Goal: Check status: Check status

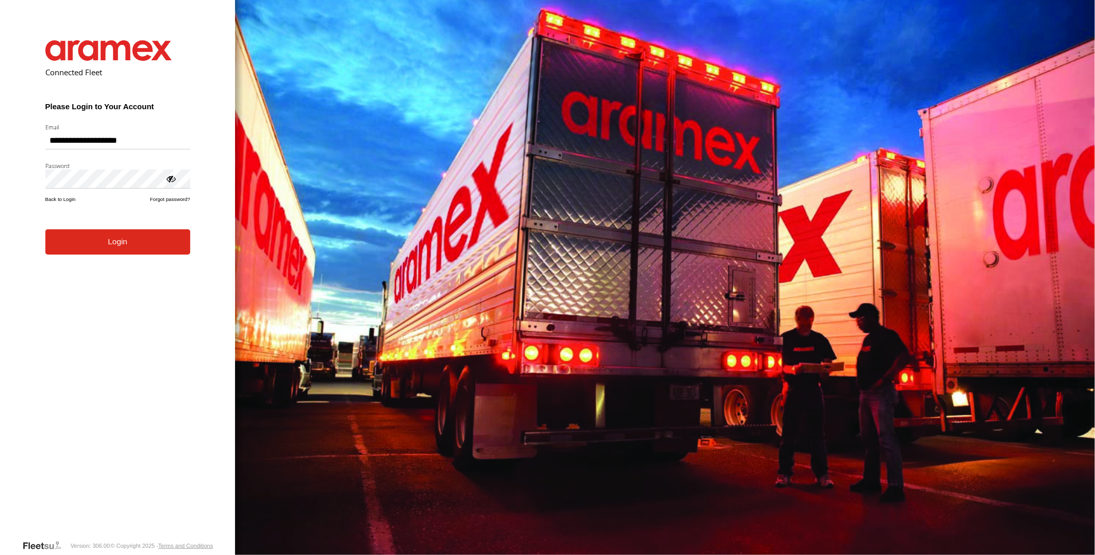
click at [45, 229] on button "Login" at bounding box center [117, 241] width 145 height 25
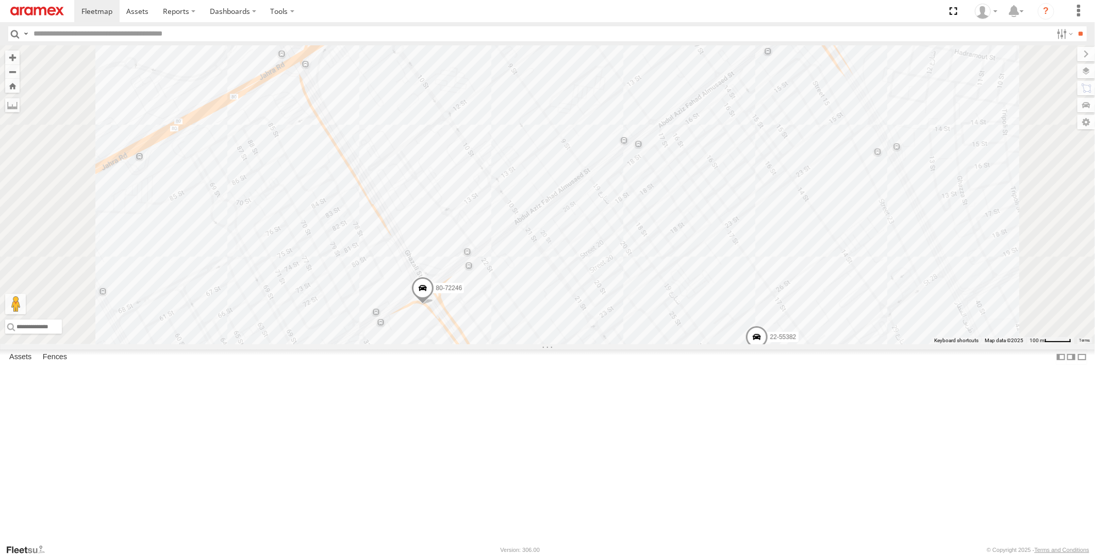
drag, startPoint x: 587, startPoint y: 205, endPoint x: 692, endPoint y: 85, distance: 160.3
click at [671, 94] on div "22-55412 22-55400 22-68756 22-55382 22-59652 22-68580 19-49591 22-72964 80-8328…" at bounding box center [547, 194] width 1095 height 299
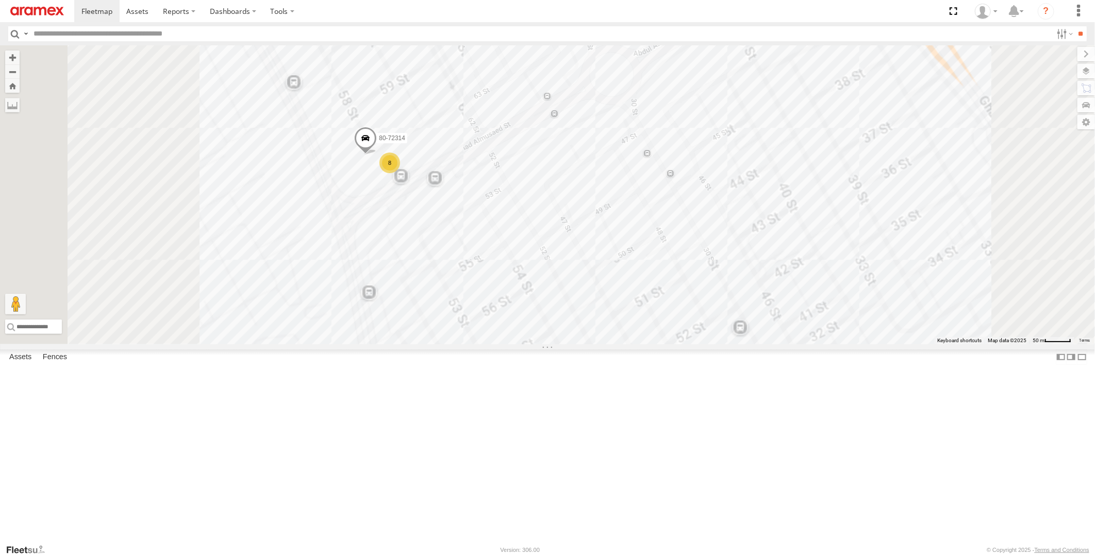
drag, startPoint x: 514, startPoint y: 285, endPoint x: 549, endPoint y: 271, distance: 37.7
click at [549, 271] on div "22-55412 22-55400 22-68756 22-55382 22-59652 22-68580 19-49591 22-72964 80-8328…" at bounding box center [547, 194] width 1095 height 299
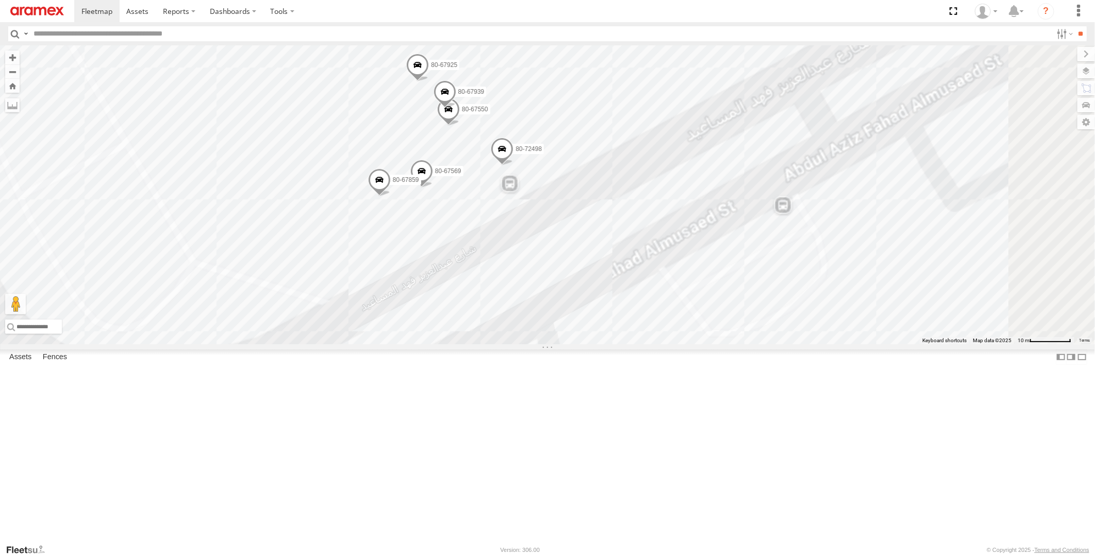
drag, startPoint x: 579, startPoint y: 222, endPoint x: 600, endPoint y: 290, distance: 71.2
click at [591, 306] on div "22-55412 22-55400 22-68756 22-55382 22-59652 22-68580 19-49591 22-72964 80-8328…" at bounding box center [547, 194] width 1095 height 299
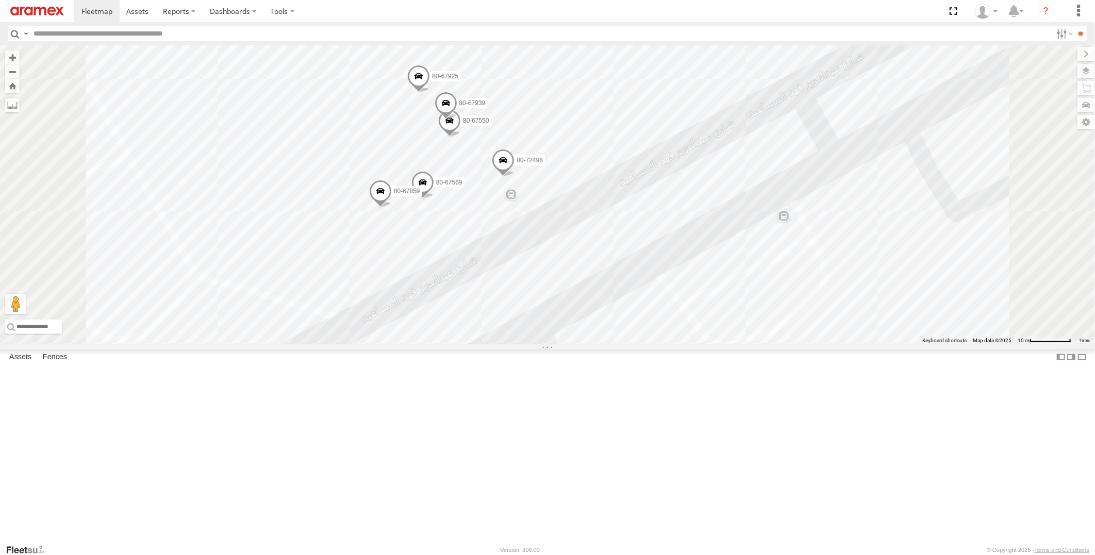
click at [514, 177] on span at bounding box center [503, 163] width 23 height 28
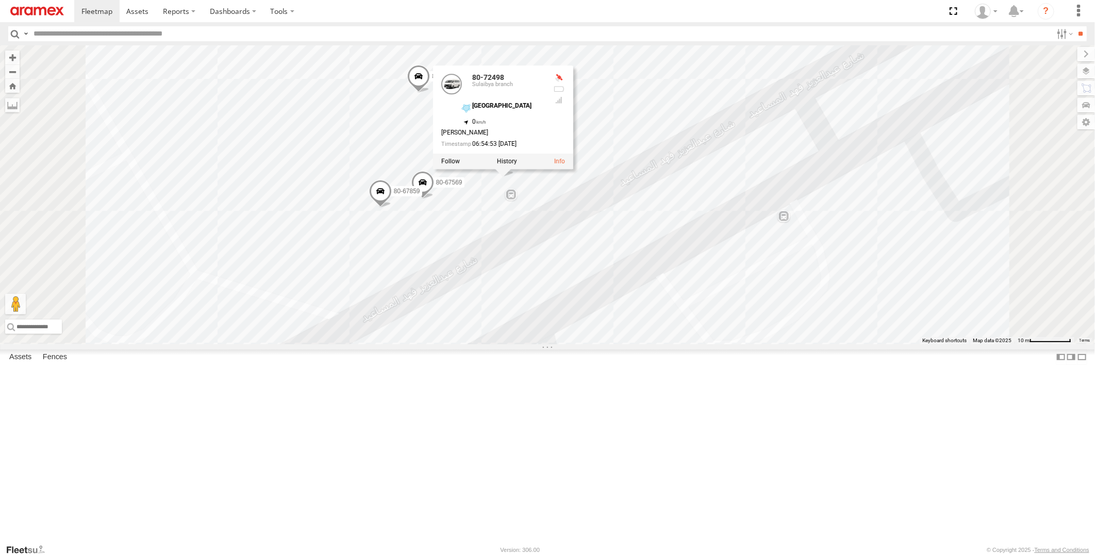
click at [434, 199] on span at bounding box center [422, 185] width 23 height 28
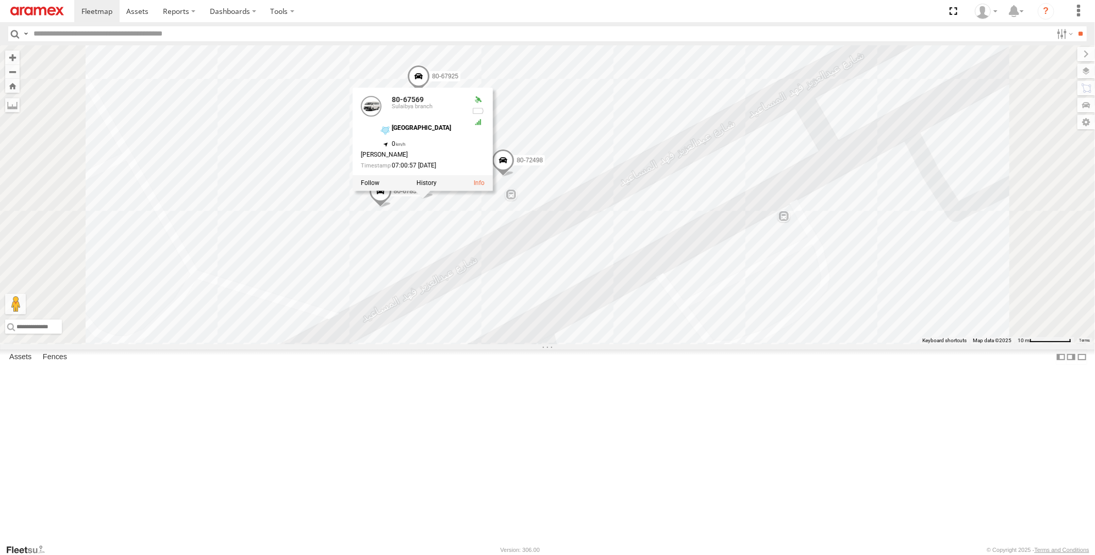
click at [392, 208] on span at bounding box center [380, 194] width 23 height 28
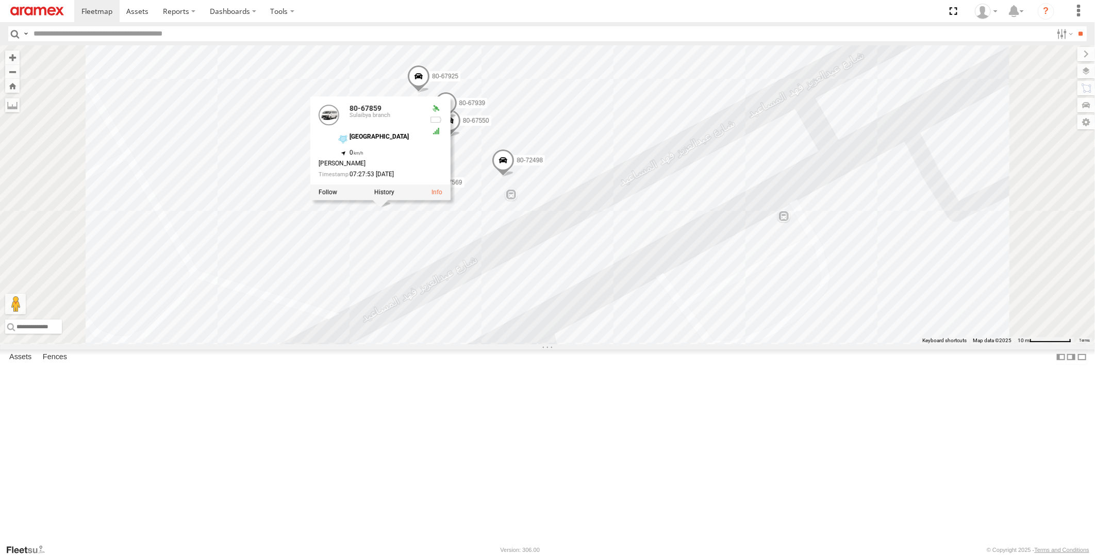
click at [654, 163] on div "22-55412 22-55400 22-68756 22-55382 22-59652 22-68580 19-49591 22-72964 80-8328…" at bounding box center [547, 194] width 1095 height 299
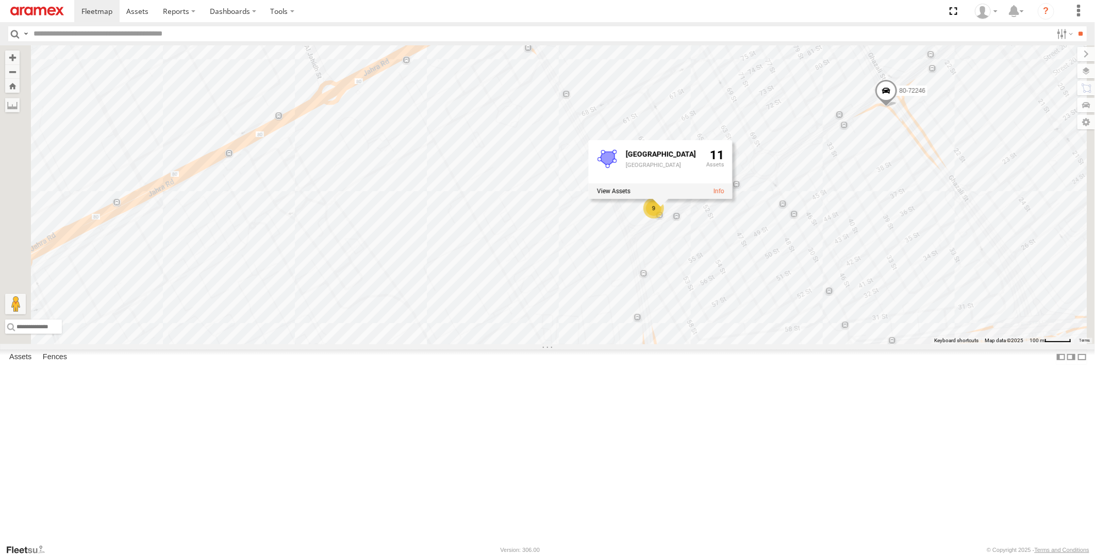
click at [645, 102] on div "22-55412 22-55400 22-68756 22-55382 22-59652 22-68580 19-49591 22-72964 80-8328…" at bounding box center [547, 194] width 1095 height 299
click at [897, 107] on span at bounding box center [886, 93] width 23 height 28
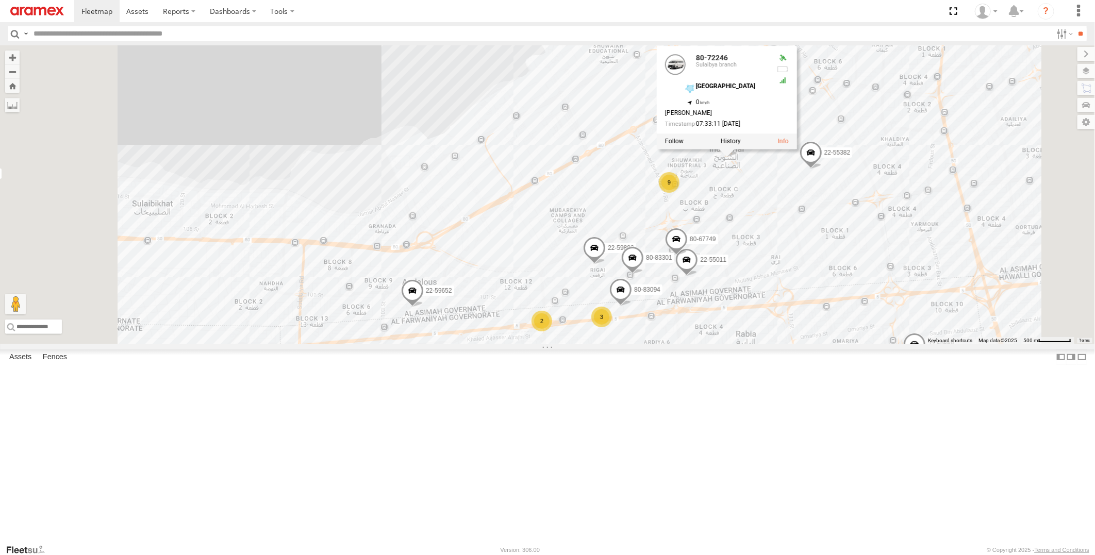
click at [562, 157] on div "22-55412 22-55400 22-68756 22-55382 22-59652 22-68580 19-49591 22-72964 80-8328…" at bounding box center [547, 194] width 1095 height 299
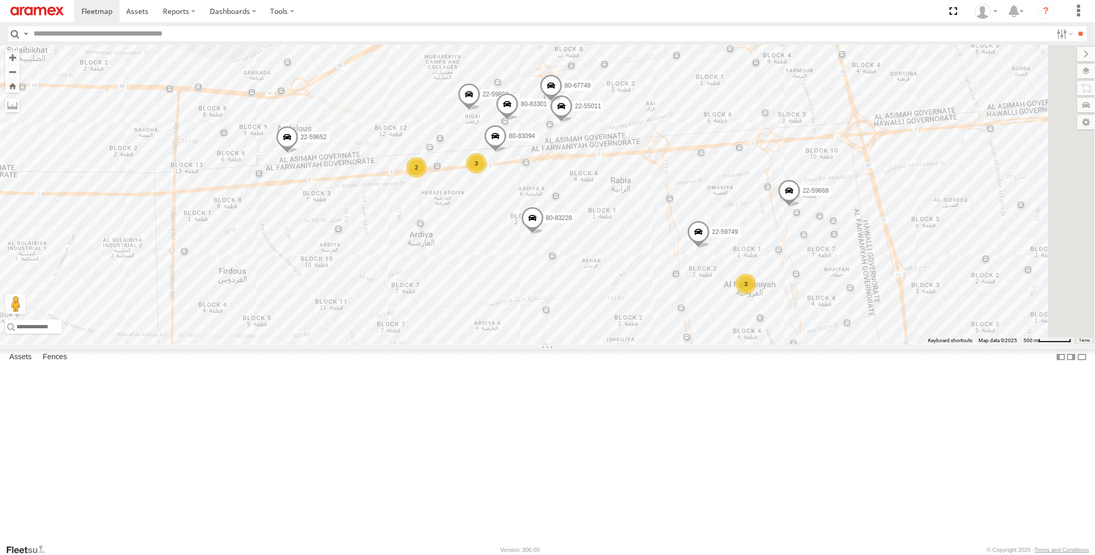
drag, startPoint x: 649, startPoint y: 104, endPoint x: 607, endPoint y: 58, distance: 62.4
click at [607, 58] on div "22-55412 22-55400 22-68756 22-55382 22-59652 22-68580 19-49591 22-72964 80-8328…" at bounding box center [547, 194] width 1095 height 299
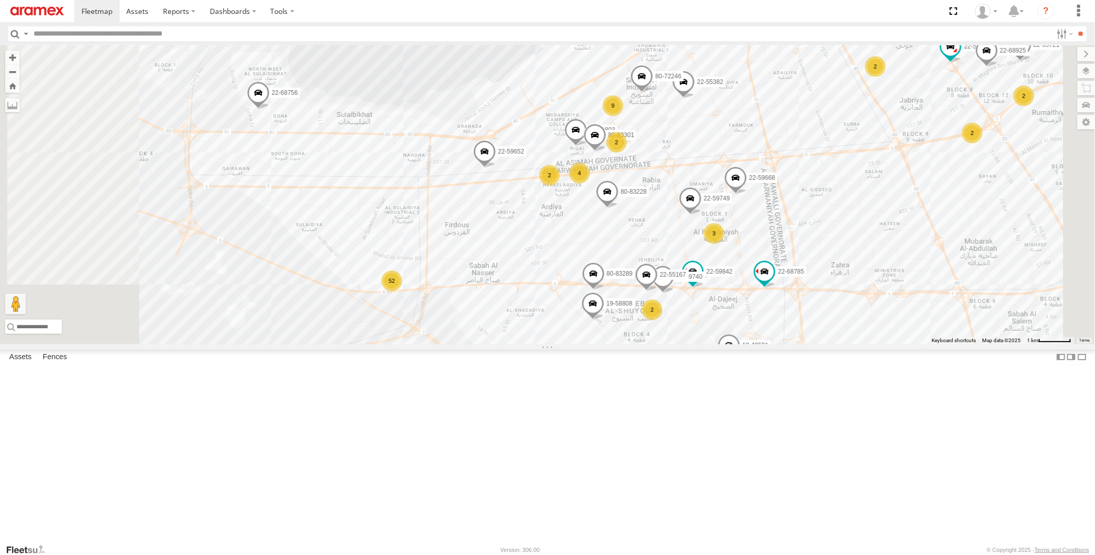
drag, startPoint x: 627, startPoint y: 380, endPoint x: 678, endPoint y: 416, distance: 61.8
click at [678, 344] on div "22-55412 22-68756 22-55382 22-59652 22-68580 19-49591 22-72964 80-83289 22-5501…" at bounding box center [547, 194] width 1095 height 299
